Goal: Navigation & Orientation: Go to known website

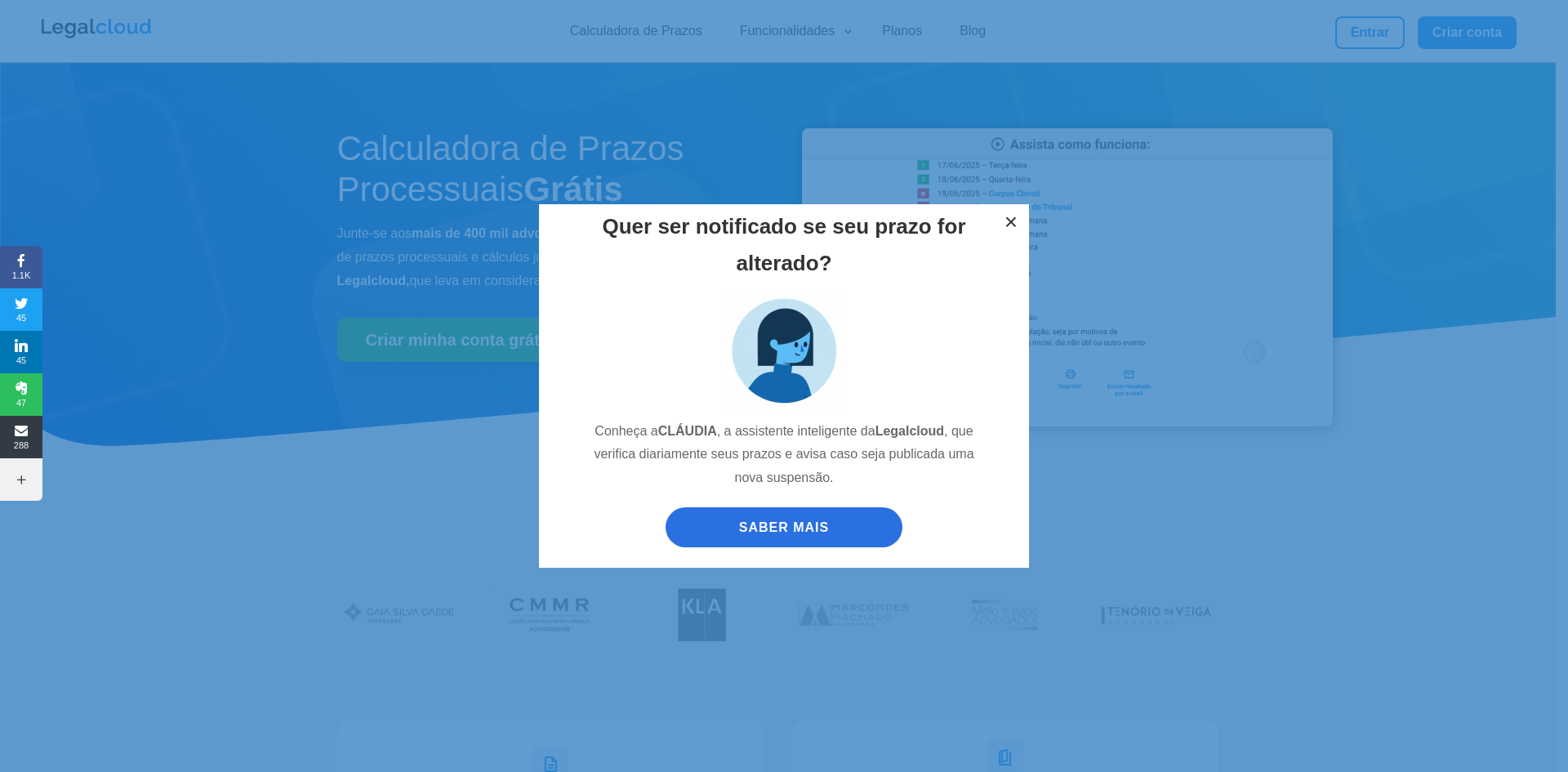
click at [1011, 223] on button "×" at bounding box center [1010, 222] width 35 height 35
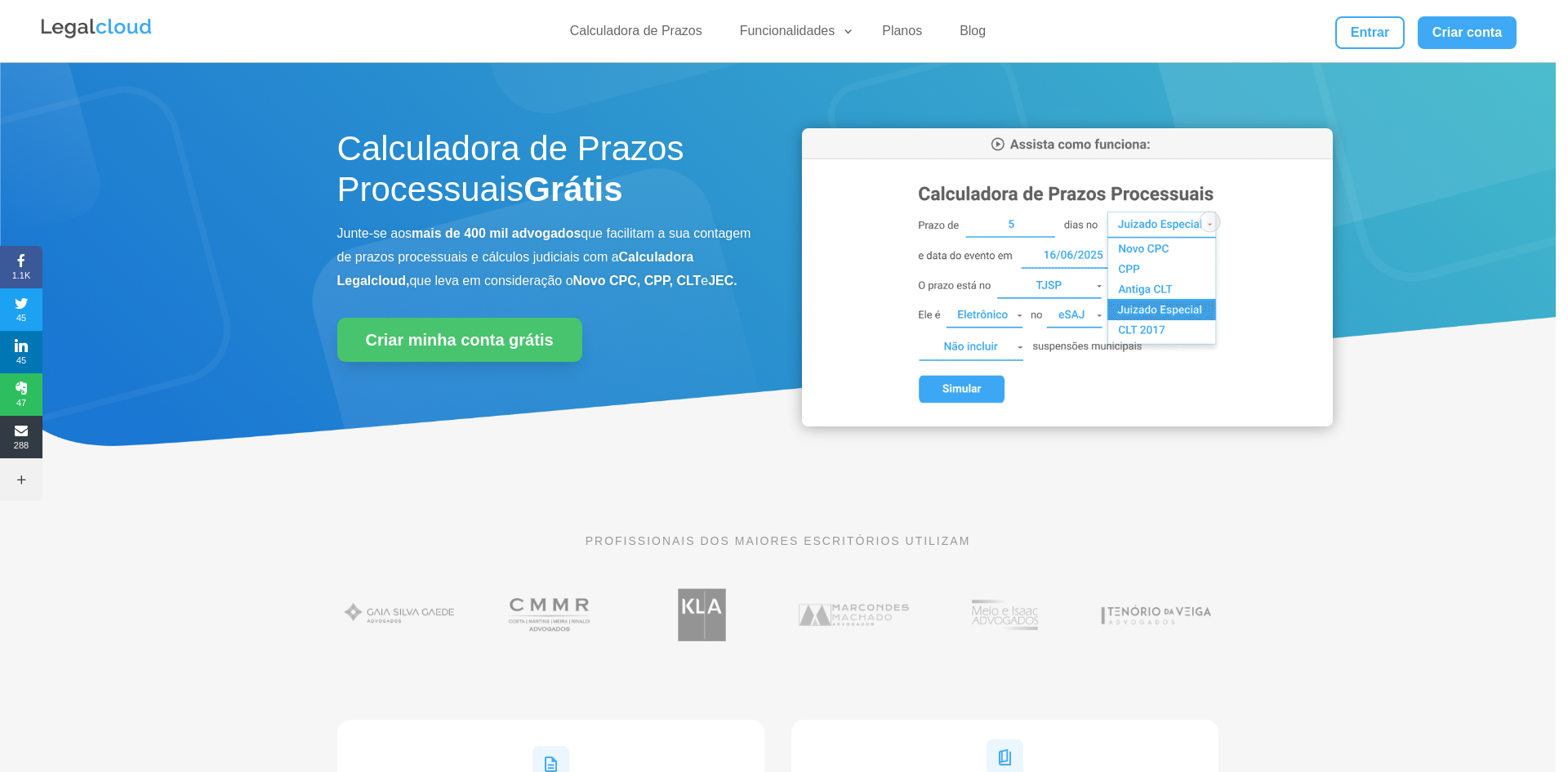
click at [1323, 30] on div "Quer ser notificado se seu prazo for alterado? Conheça a CLÁUDIA , a assistente…" at bounding box center [784, 386] width 1568 height 772
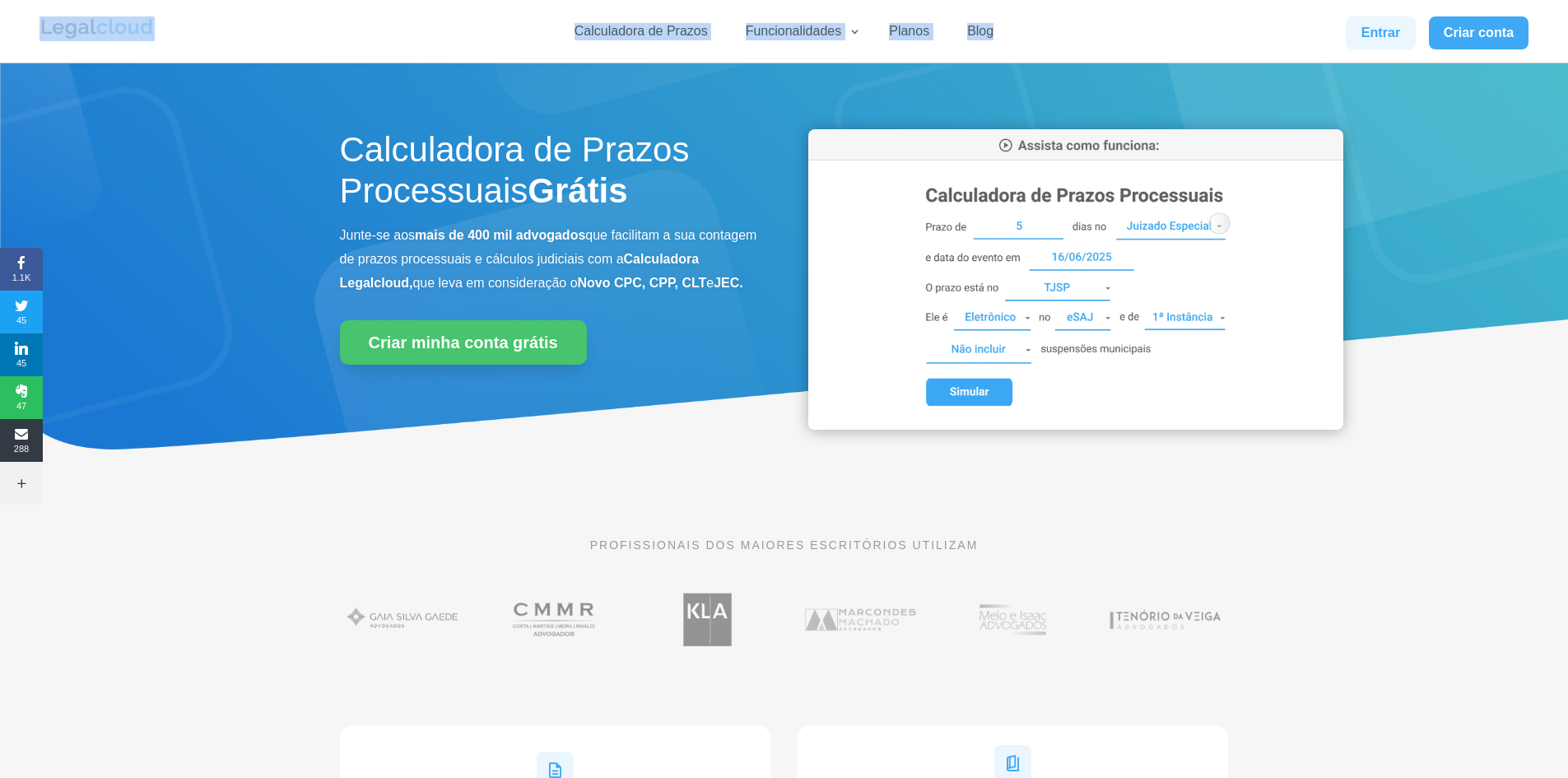
click at [1399, 39] on link "Entrar" at bounding box center [1381, 33] width 70 height 33
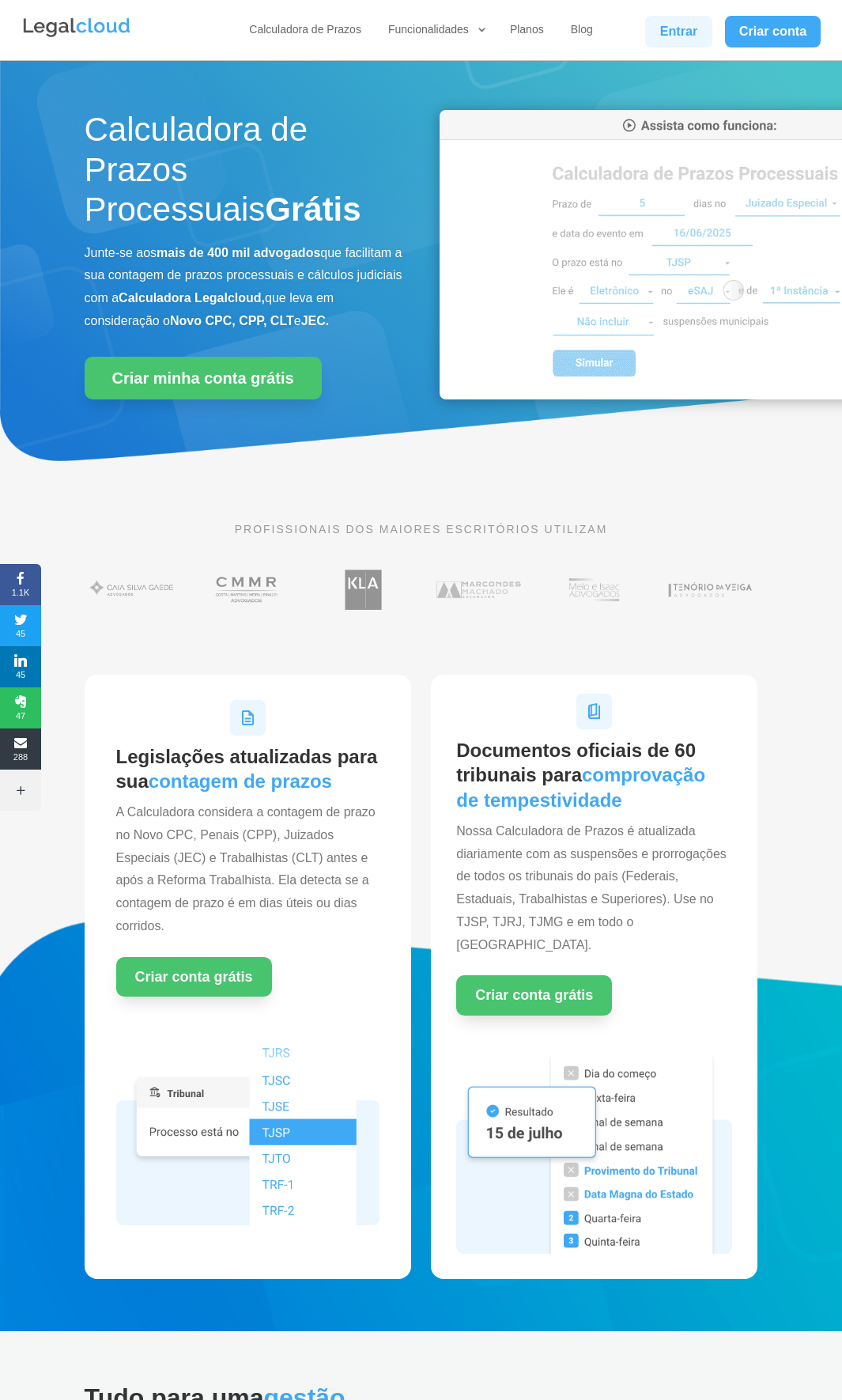
click at [693, 17] on link "Entrar" at bounding box center [679, 32] width 67 height 32
